Goal: Find specific page/section: Find specific page/section

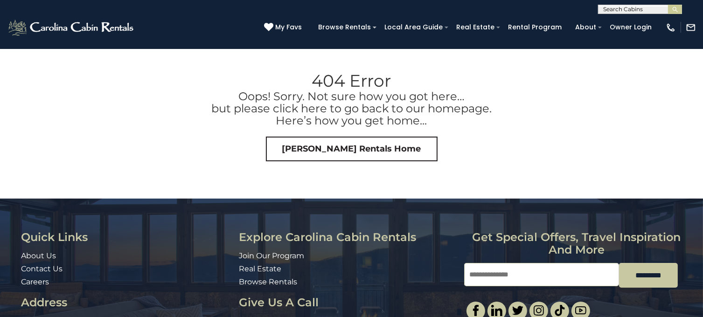
click at [210, 21] on div "(828) 295-6000 My Favs Browse Rentals Local Area Guide Activities & Attractions…" at bounding box center [351, 31] width 703 height 35
